Goal: Navigation & Orientation: Go to known website

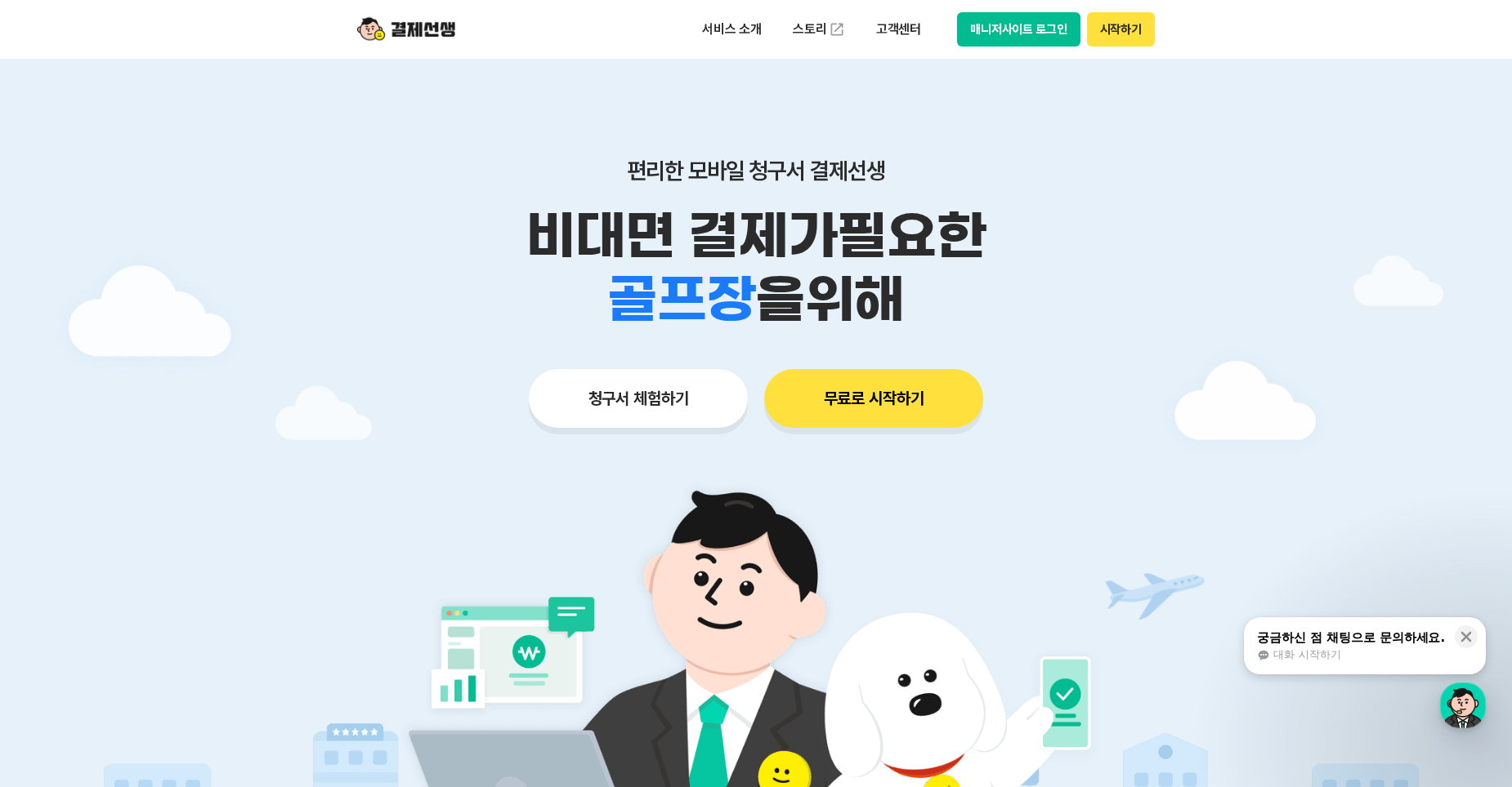
click at [1044, 24] on button "매니저사이트 로그인" at bounding box center [1018, 29] width 124 height 35
click at [1047, 35] on button "매니저사이트 로그인" at bounding box center [1018, 29] width 124 height 35
click at [978, 30] on button "매니저사이트 로그인" at bounding box center [1018, 29] width 124 height 35
click at [996, 26] on button "매니저사이트 로그인" at bounding box center [1018, 29] width 124 height 35
click at [975, 20] on button "매니저사이트 로그인" at bounding box center [1018, 29] width 124 height 35
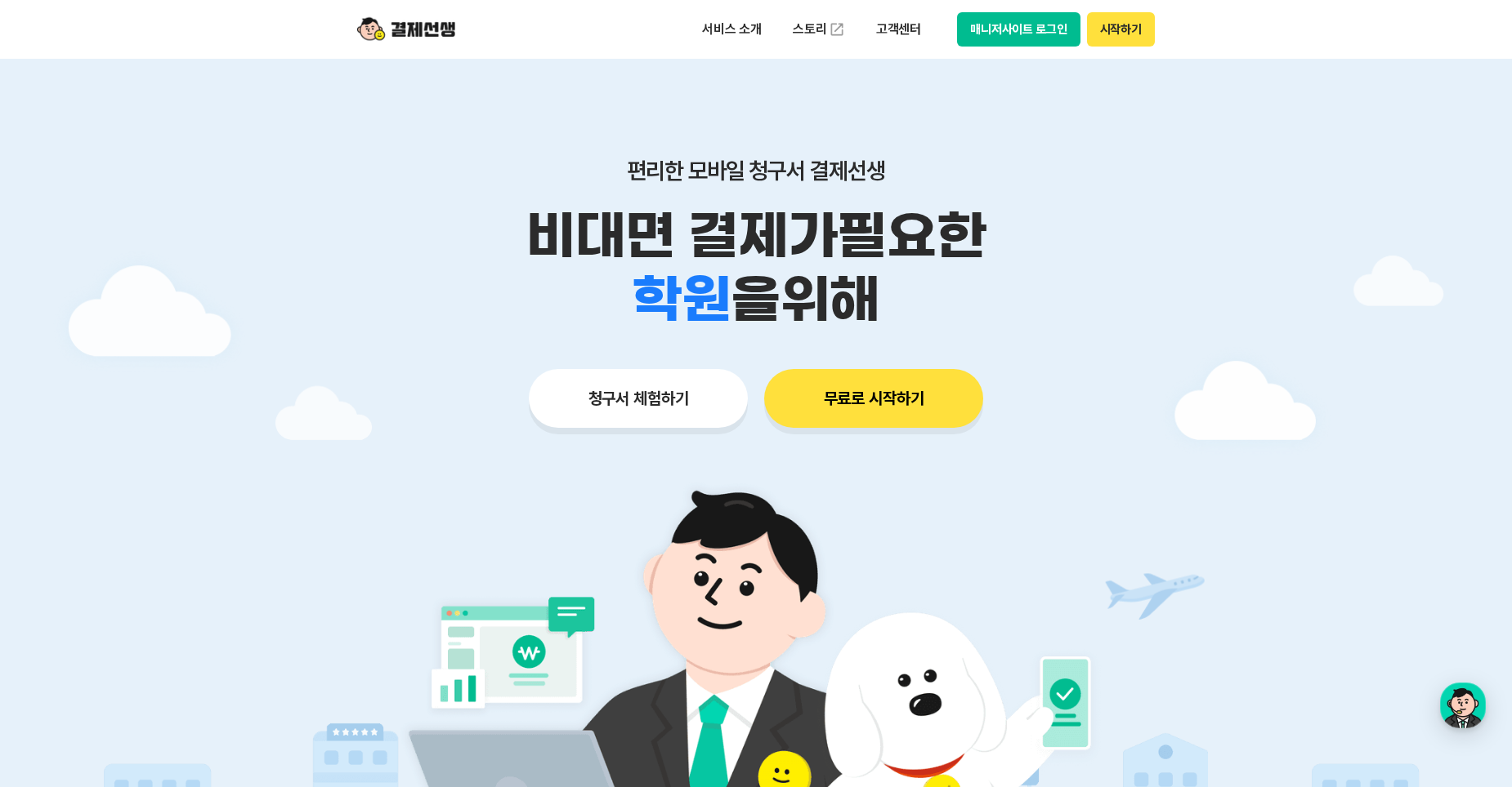
click at [986, 34] on button "매니저사이트 로그인" at bounding box center [1018, 29] width 124 height 35
click at [1005, 27] on button "매니저사이트 로그인" at bounding box center [1018, 29] width 124 height 35
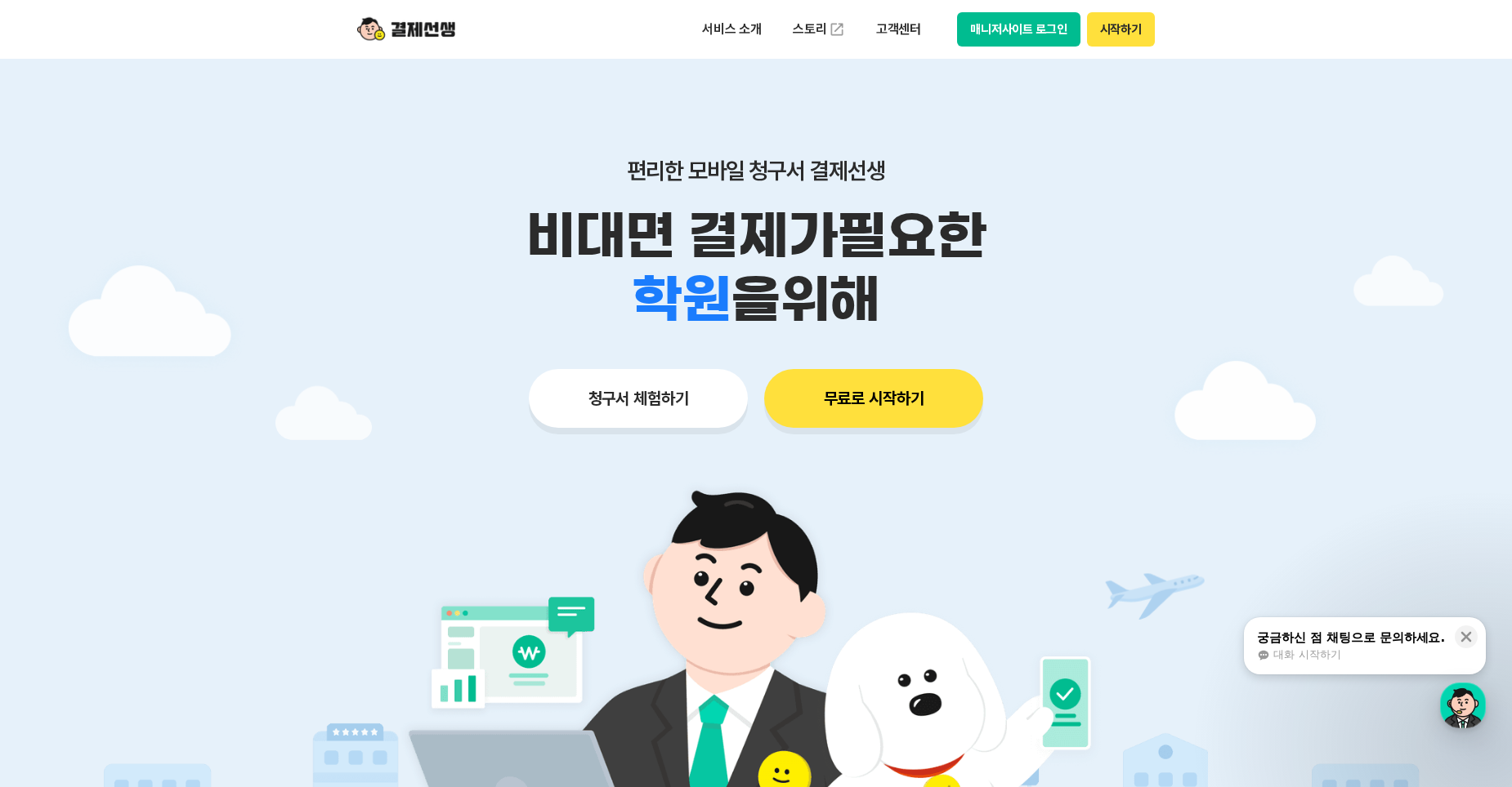
click at [1041, 25] on button "매니저사이트 로그인" at bounding box center [1018, 29] width 124 height 35
